Goal: Information Seeking & Learning: Learn about a topic

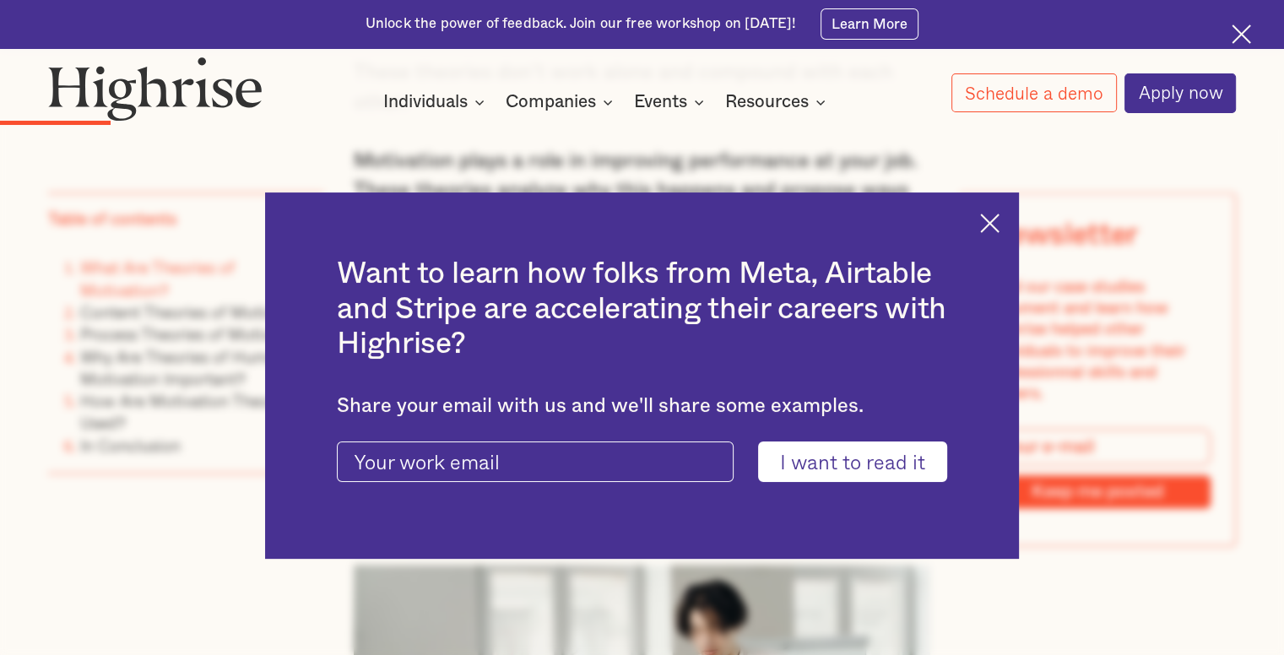
scroll to position [2027, 0]
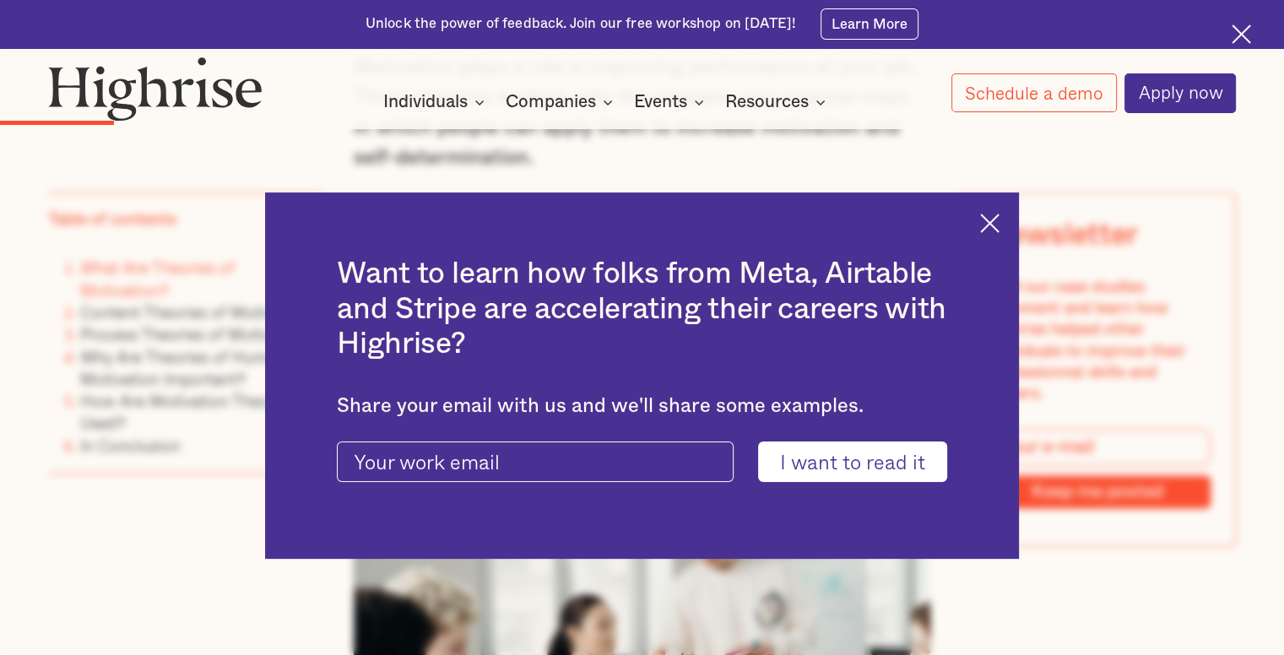
click at [996, 224] on img at bounding box center [989, 223] width 19 height 19
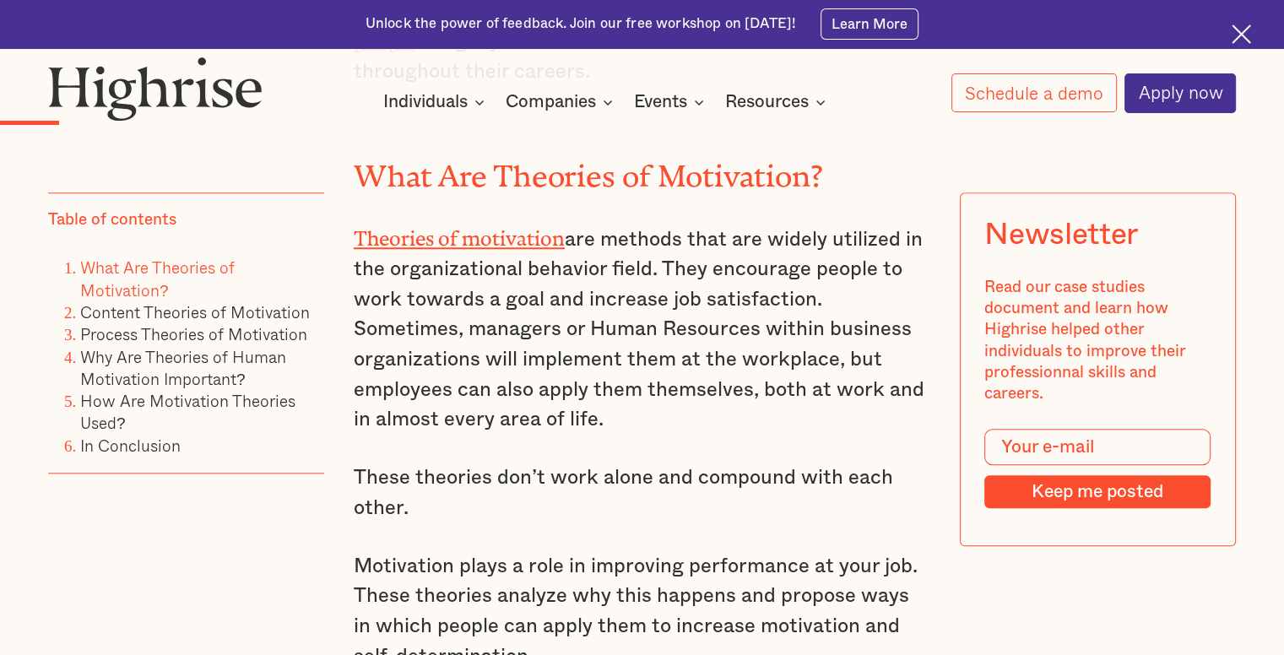
scroll to position [1520, 0]
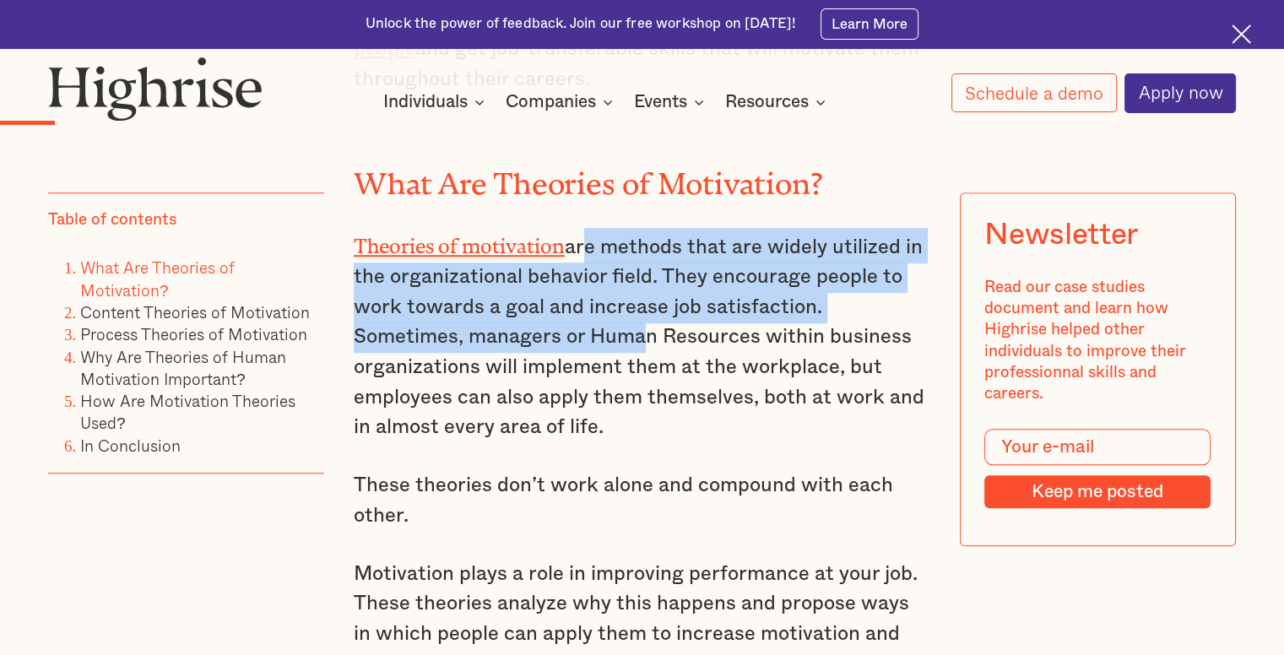
drag, startPoint x: 576, startPoint y: 242, endPoint x: 632, endPoint y: 335, distance: 108.3
click at [632, 335] on p "Theories of motivation are methods that are widely utilized in the organization…" at bounding box center [642, 335] width 577 height 215
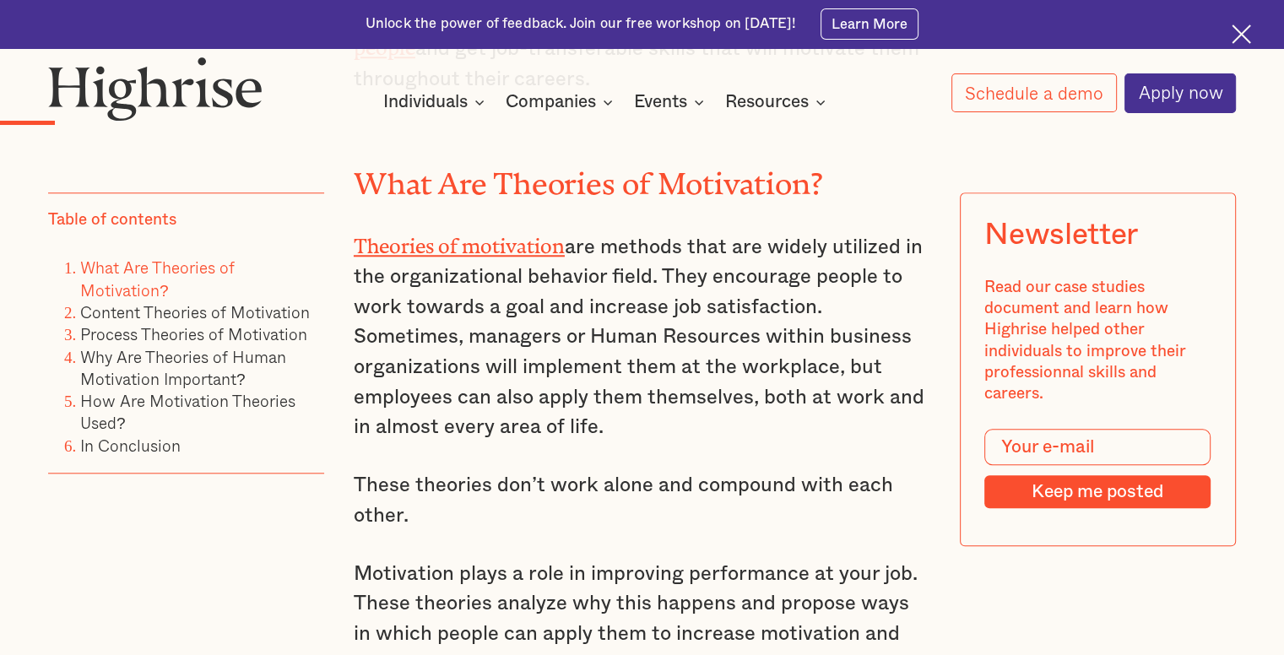
click at [568, 251] on p "Theories of motivation are methods that are widely utilized in the organization…" at bounding box center [642, 335] width 577 height 215
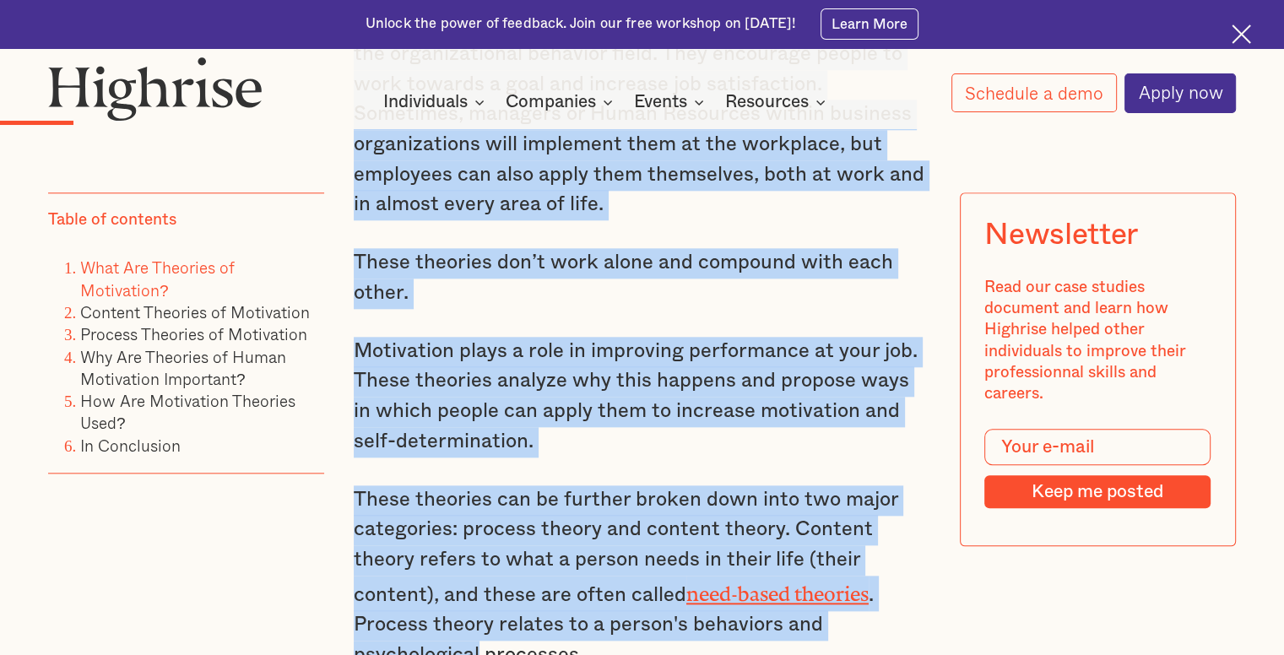
scroll to position [1818, 0]
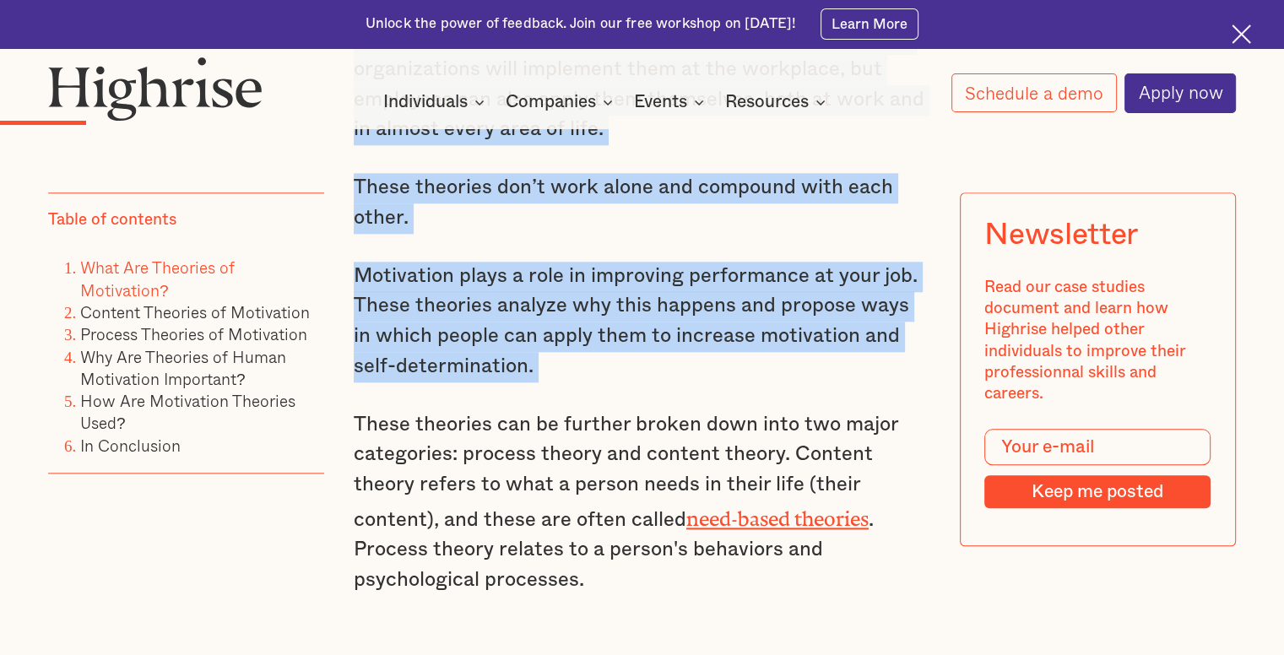
drag, startPoint x: 568, startPoint y: 251, endPoint x: 719, endPoint y: 382, distance: 200.0
click at [719, 382] on div "Motivation remains a crucial aspect of job performance. If employees don't feel…" at bounding box center [642, 70] width 577 height 1105
copy div "are methods that are widely utilized in the organizational behavior field. They…"
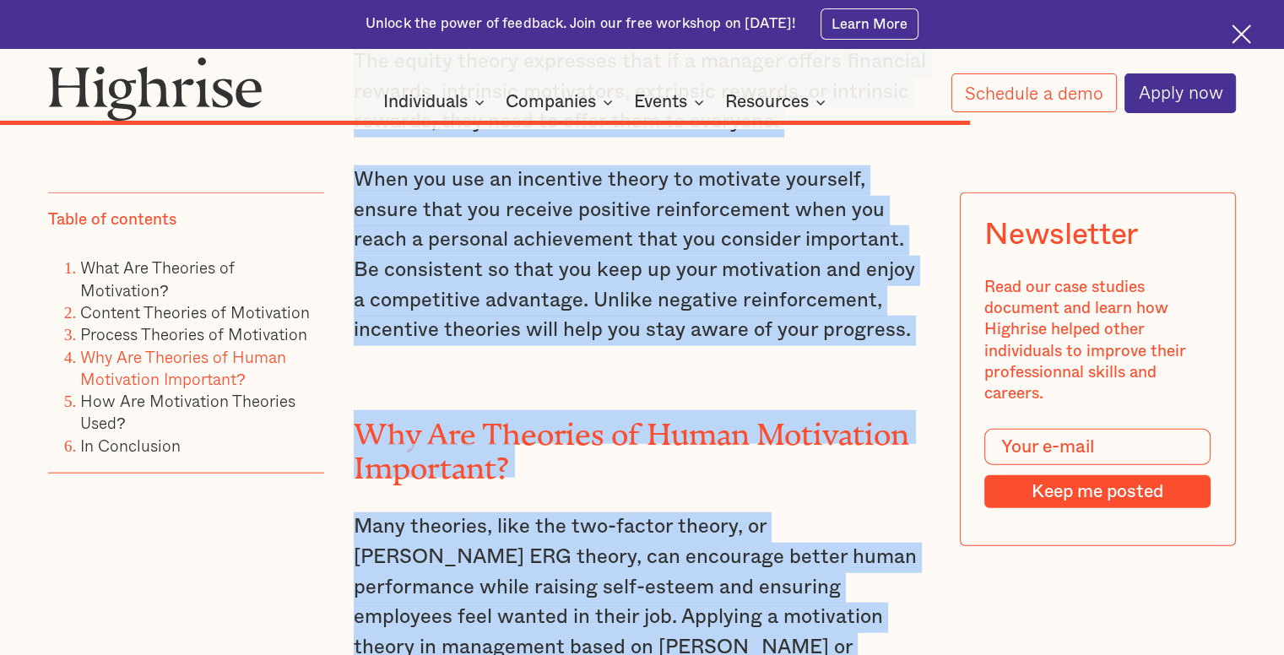
scroll to position [10532, 0]
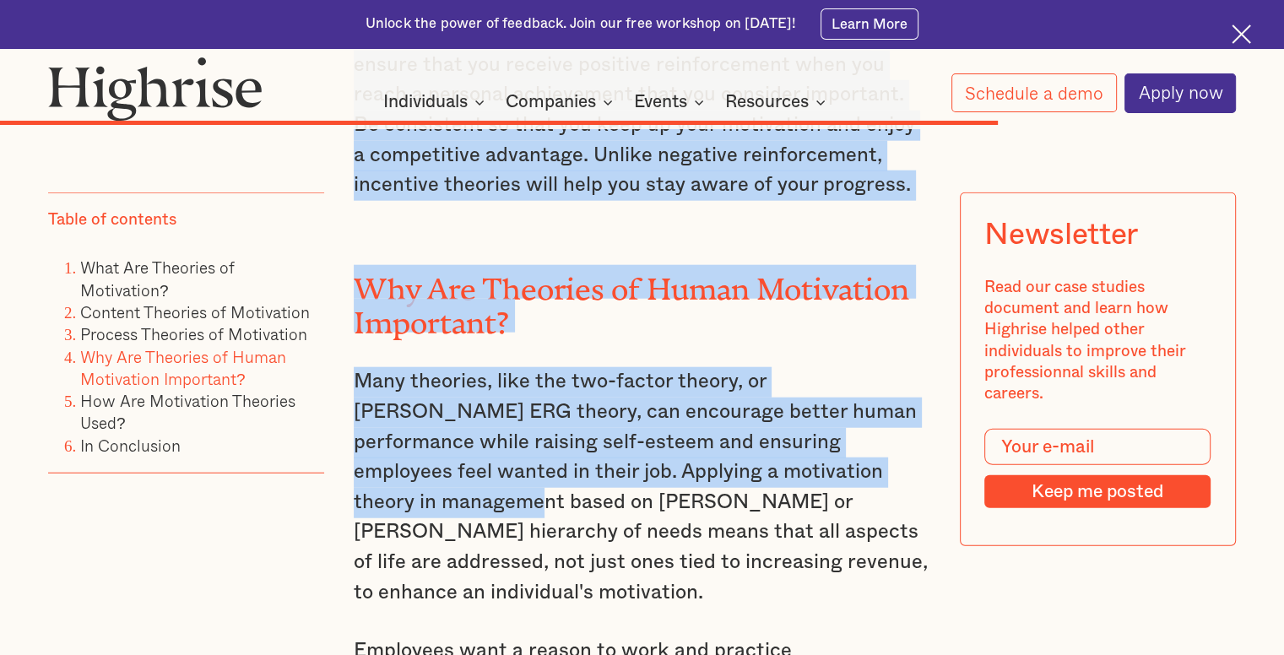
drag, startPoint x: 354, startPoint y: 236, endPoint x: 862, endPoint y: 171, distance: 512.5
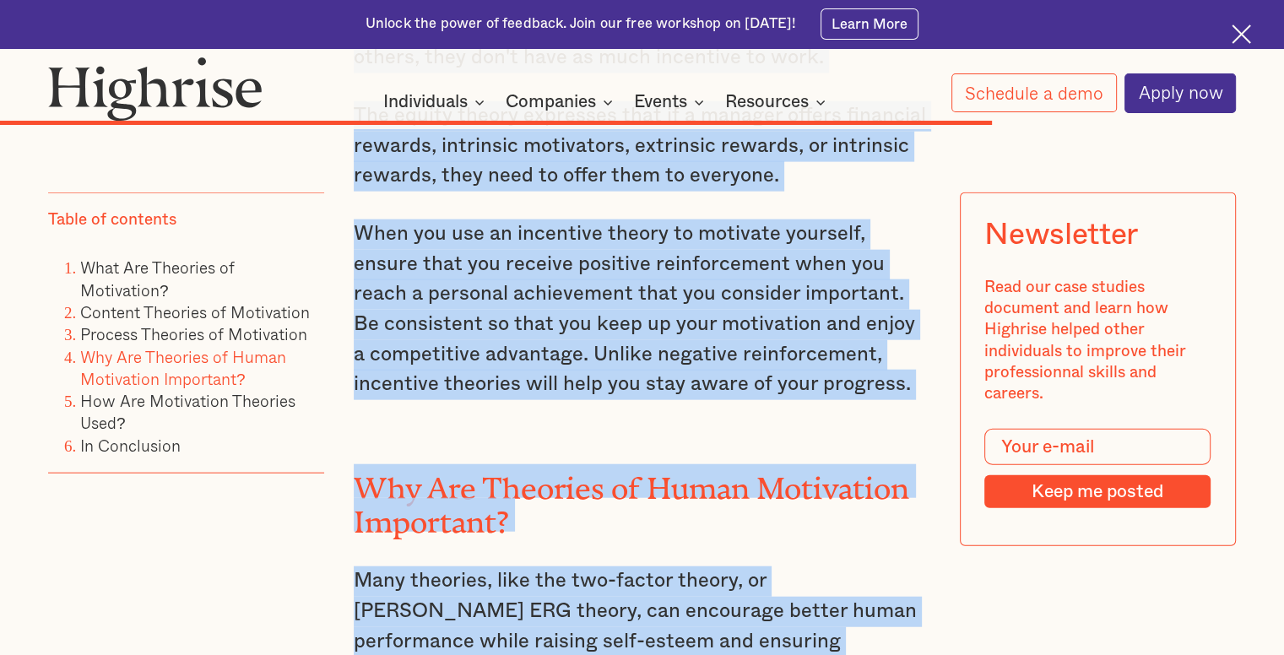
scroll to position [10279, 0]
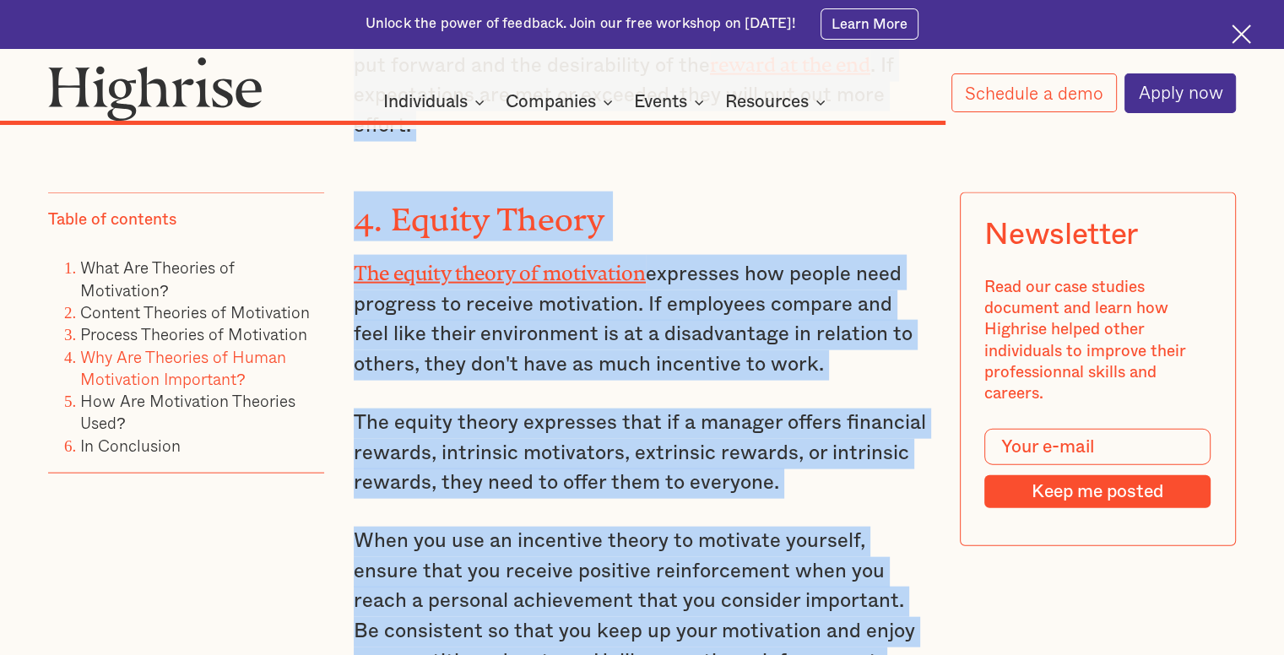
click at [852, 527] on p "When you use an incentive theory to motivate yourself, ensure that you receive …" at bounding box center [642, 617] width 577 height 181
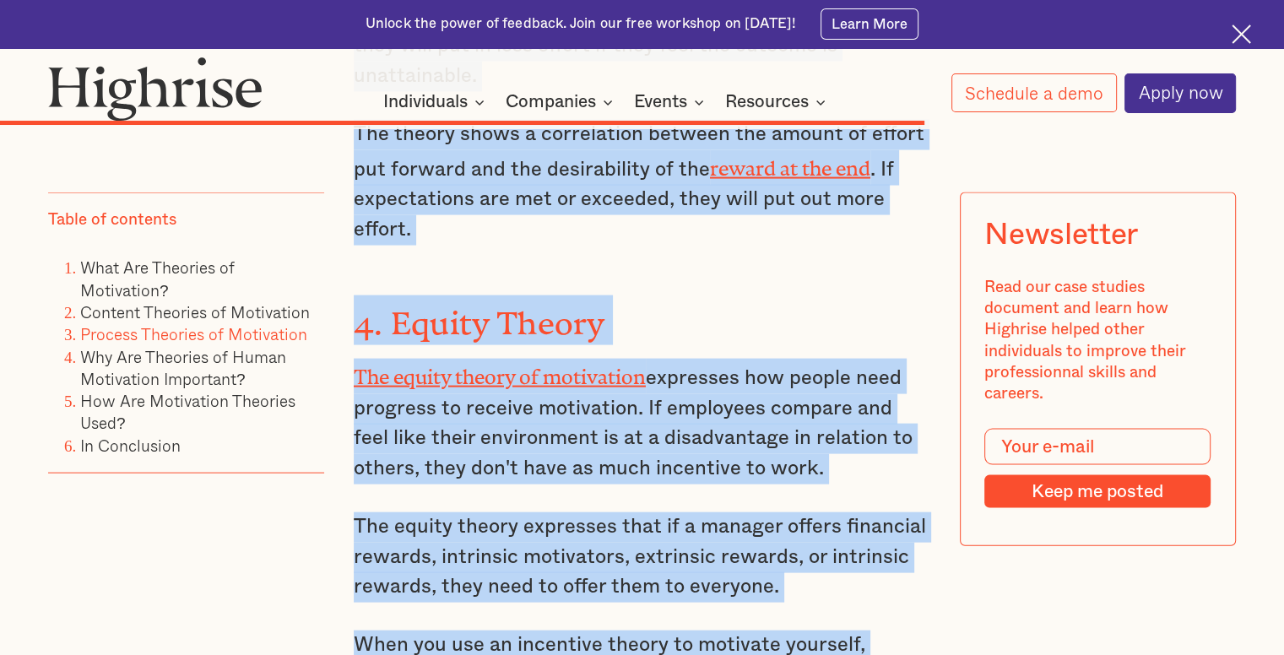
scroll to position [9941, 0]
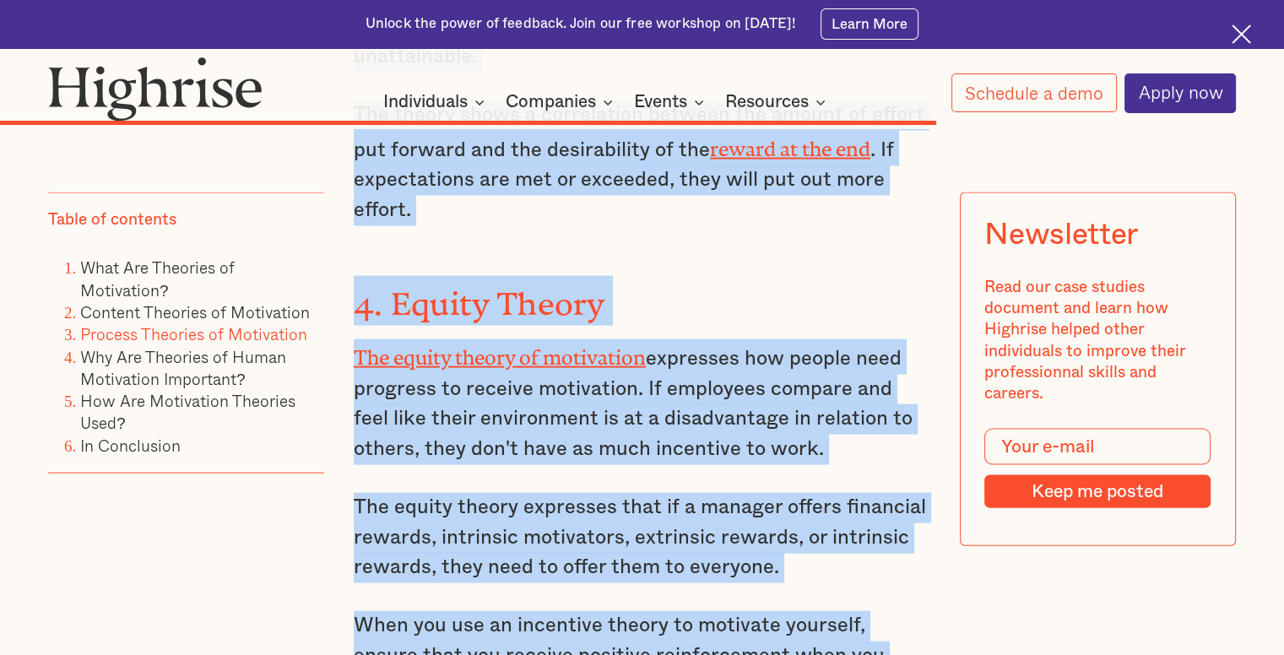
drag, startPoint x: 359, startPoint y: 136, endPoint x: 908, endPoint y: 458, distance: 636.3
click at [908, 458] on div "Process Theories of Motivation While content theories matter, process theories …" at bounding box center [642, 431] width 577 height 4148
copy div "Loremip Dolorsit am Consectetu Adipi elitsed doeiusmo tempor, incidid utlabore …"
